Goal: Navigation & Orientation: Find specific page/section

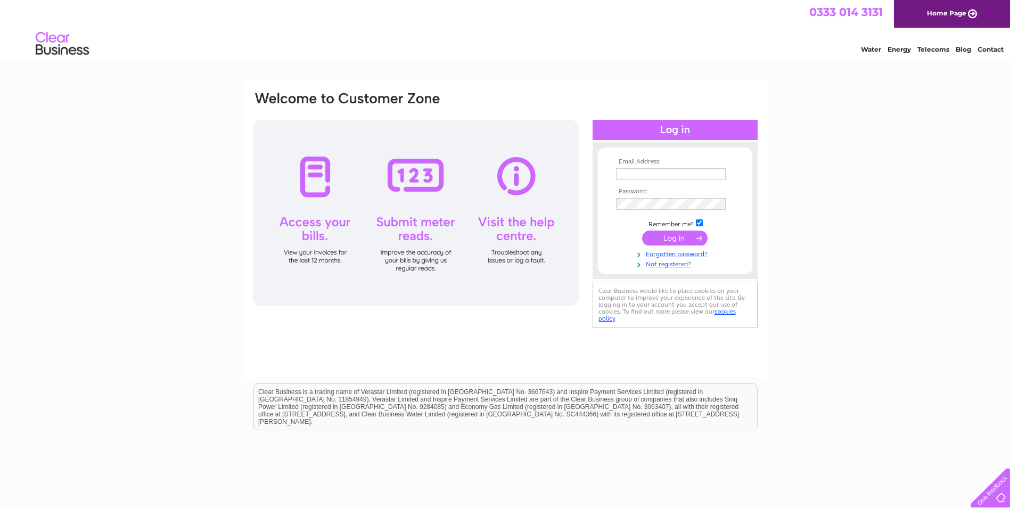
type input "[EMAIL_ADDRESS][DOMAIN_NAME]"
click at [673, 237] on input "submit" at bounding box center [674, 237] width 65 height 15
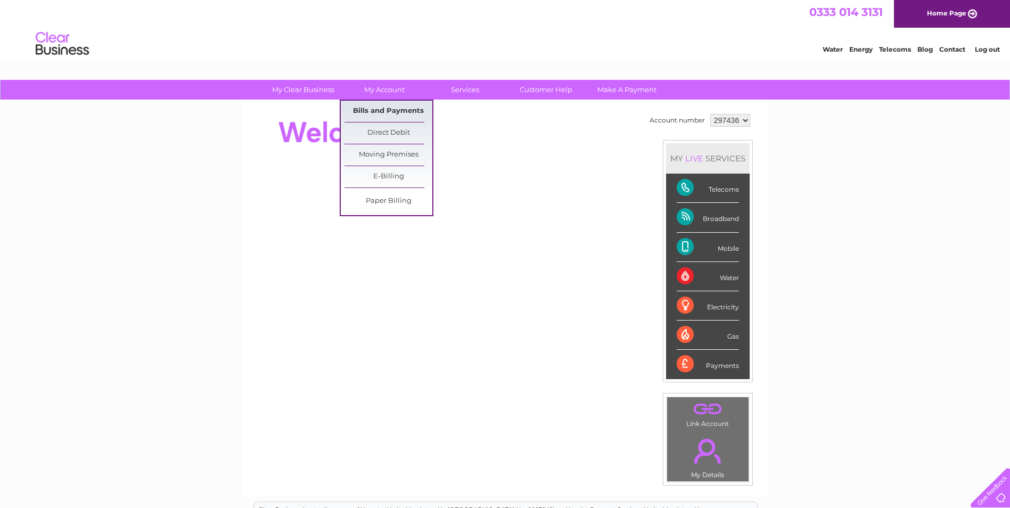
click at [390, 110] on link "Bills and Payments" at bounding box center [388, 111] width 88 height 21
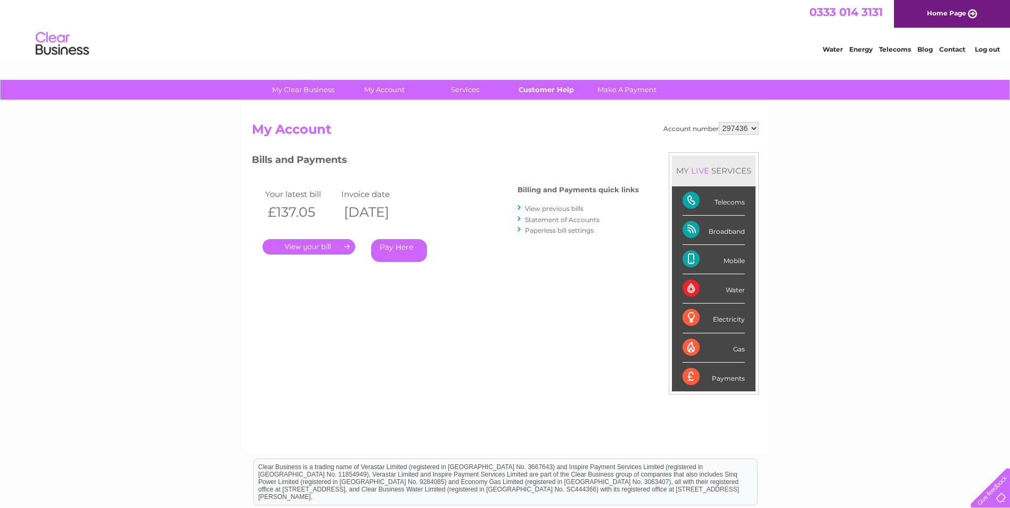
click at [543, 93] on link "Customer Help" at bounding box center [546, 90] width 88 height 20
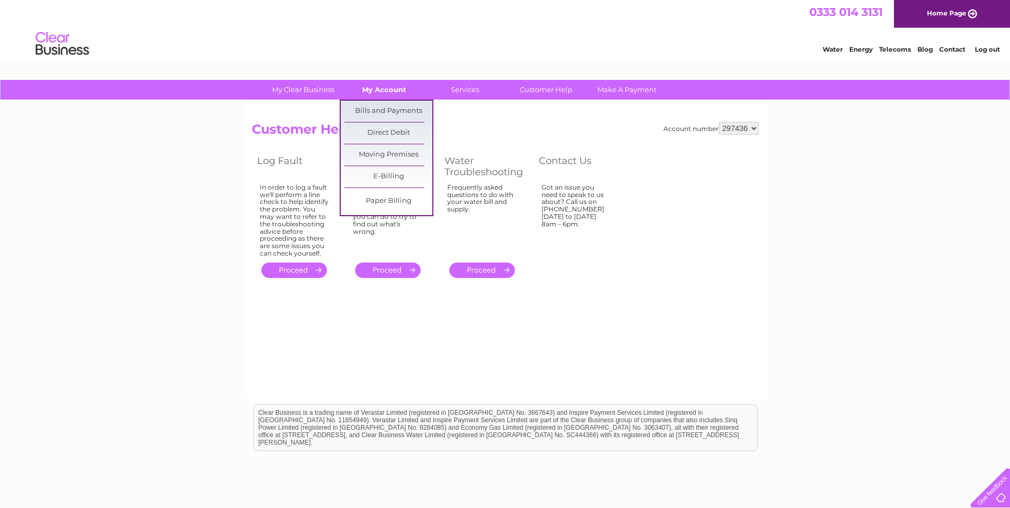
click at [380, 89] on link "My Account" at bounding box center [384, 90] width 88 height 20
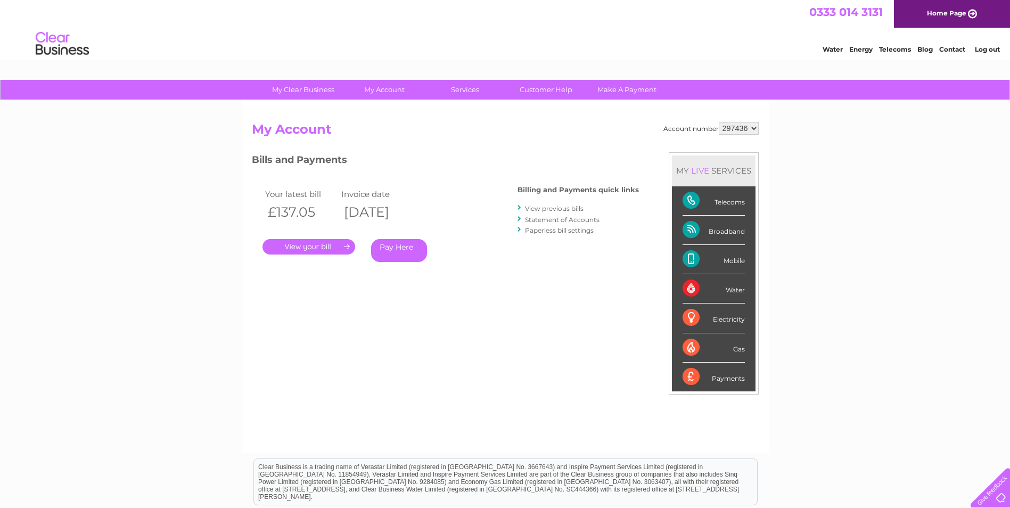
click at [986, 50] on link "Log out" at bounding box center [987, 49] width 25 height 8
